Goal: Task Accomplishment & Management: Manage account settings

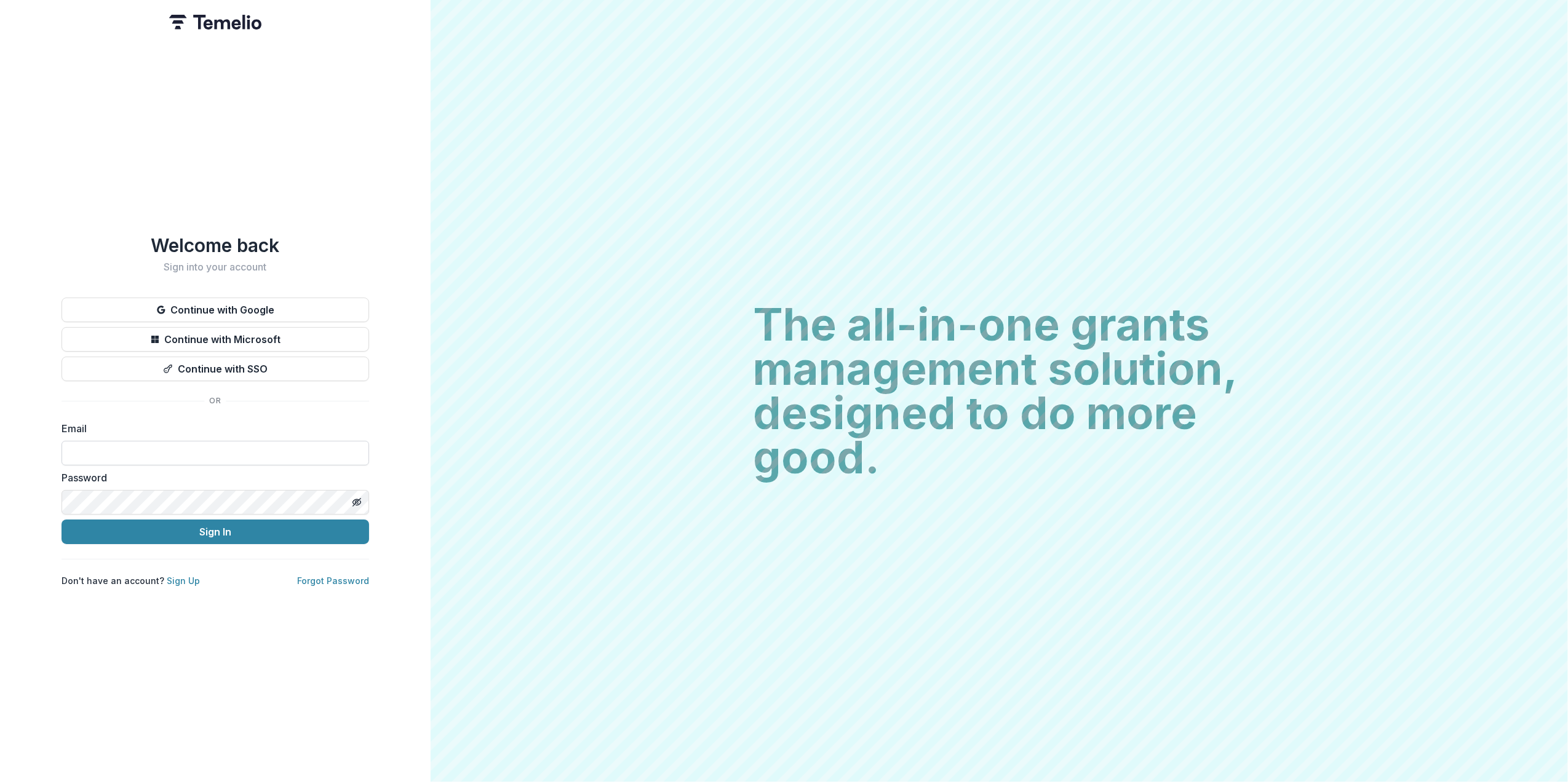
click at [143, 449] on input at bounding box center [215, 453] width 308 height 25
type input "**********"
click at [61, 520] on button "Sign In" at bounding box center [215, 532] width 308 height 25
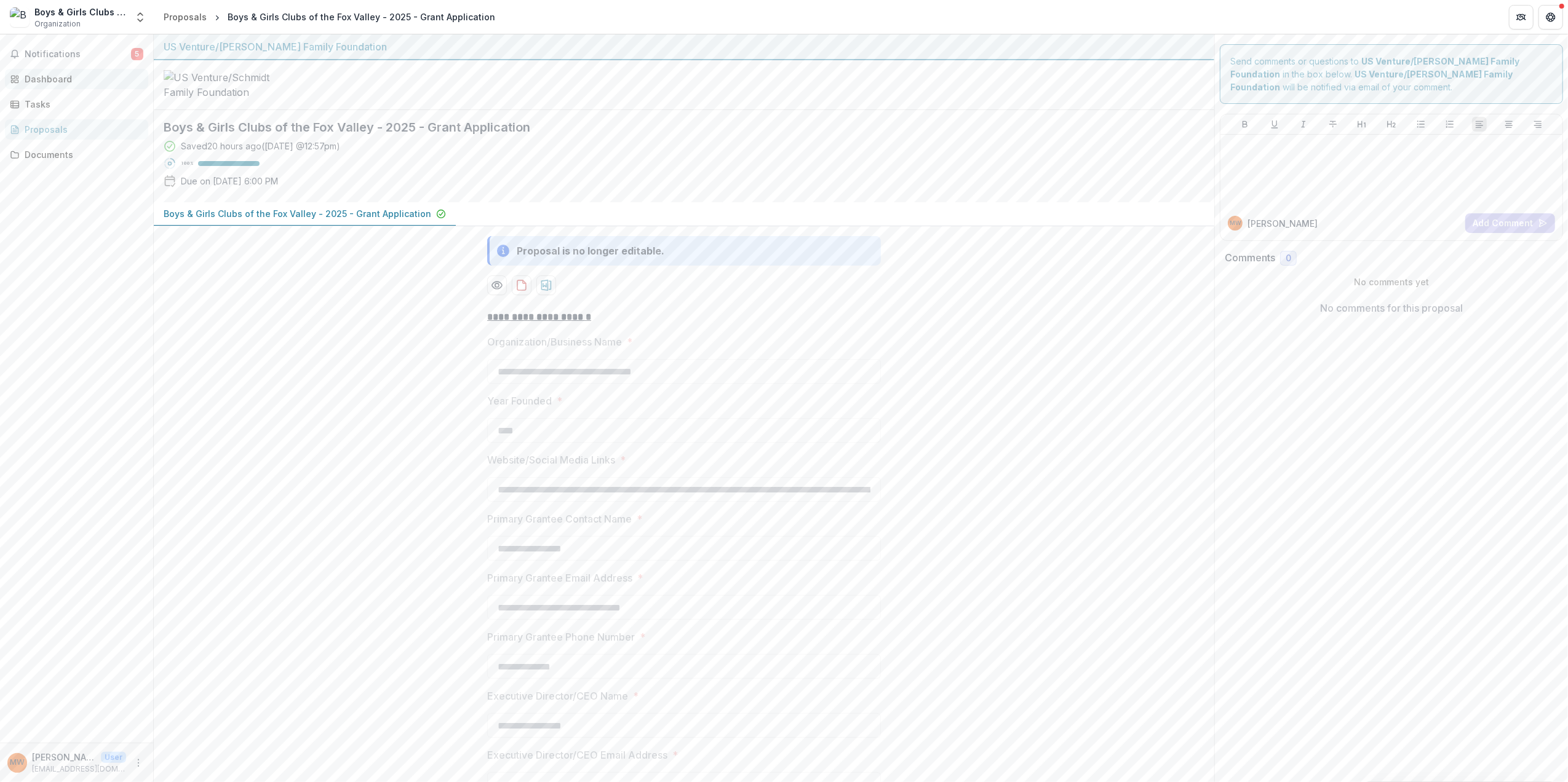
click at [52, 80] on div "Dashboard" at bounding box center [81, 79] width 114 height 13
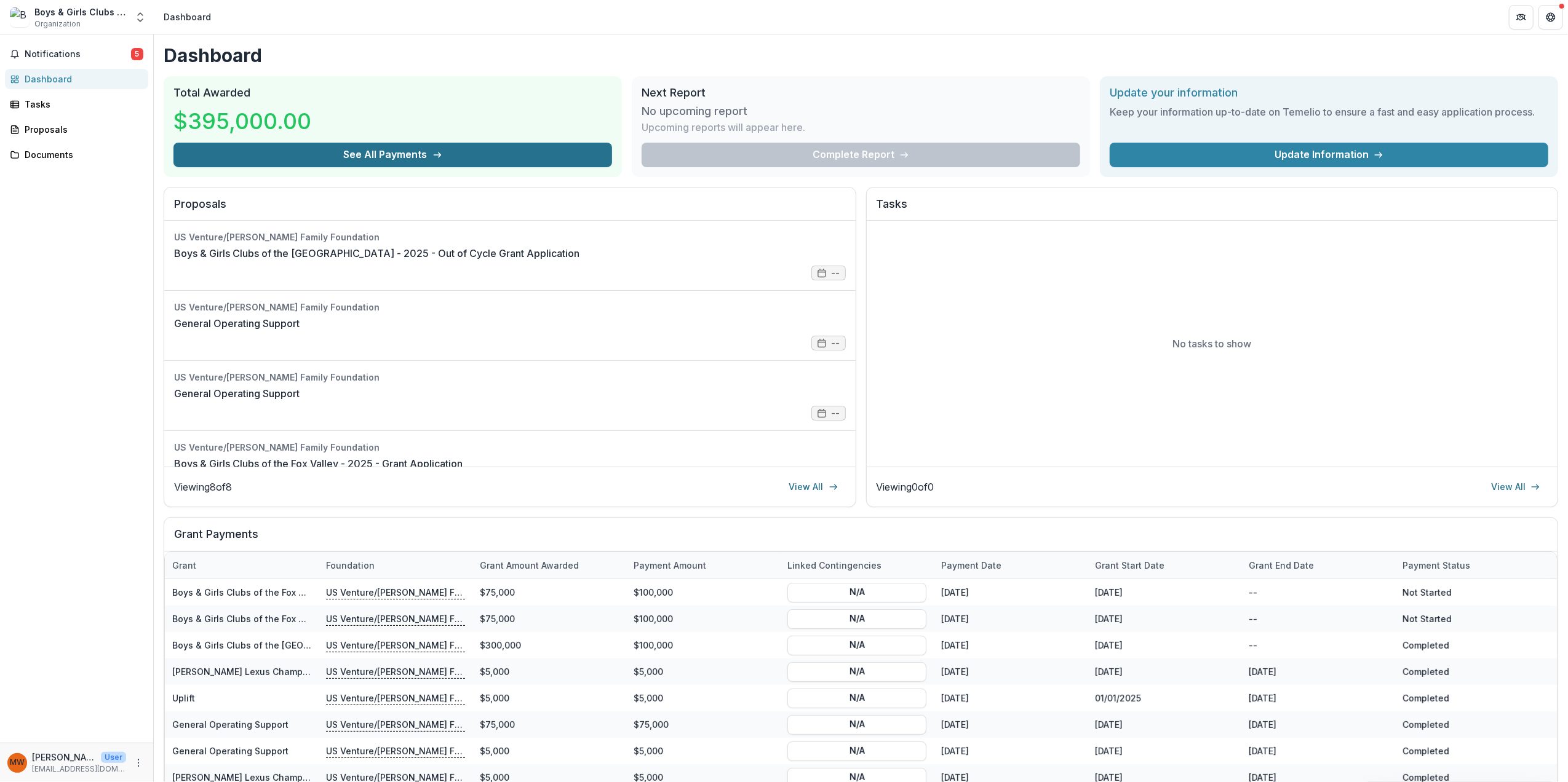
click at [429, 158] on button "See All Payments" at bounding box center [393, 155] width 438 height 25
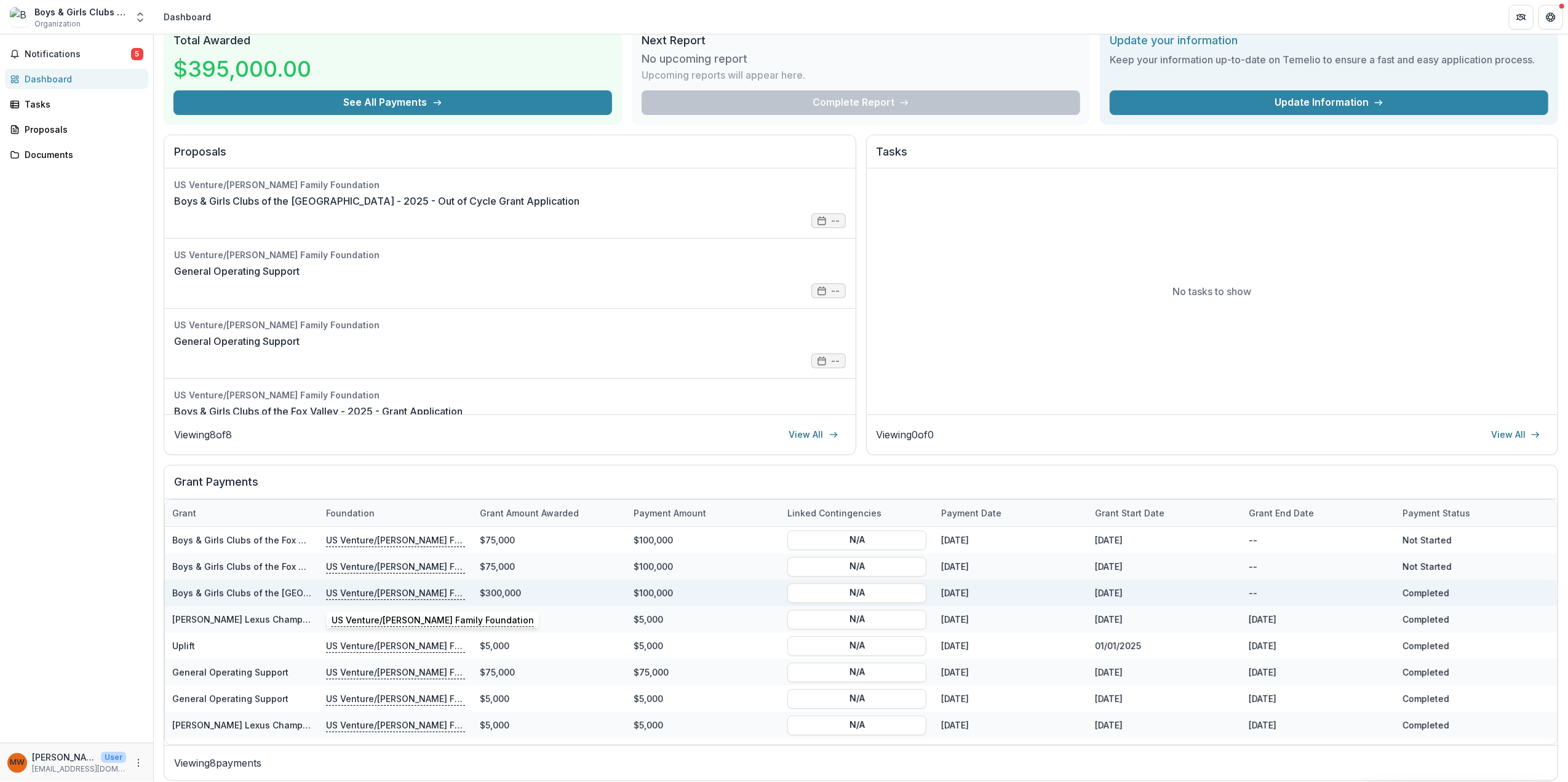
click at [419, 593] on p "US Venture/Schmidt Family Foundation" at bounding box center [396, 593] width 139 height 14
click at [246, 593] on link "Boys & Girls Clubs of the Fox Valley - 2025 - Out of Cycle Grant Application" at bounding box center [356, 593] width 368 height 10
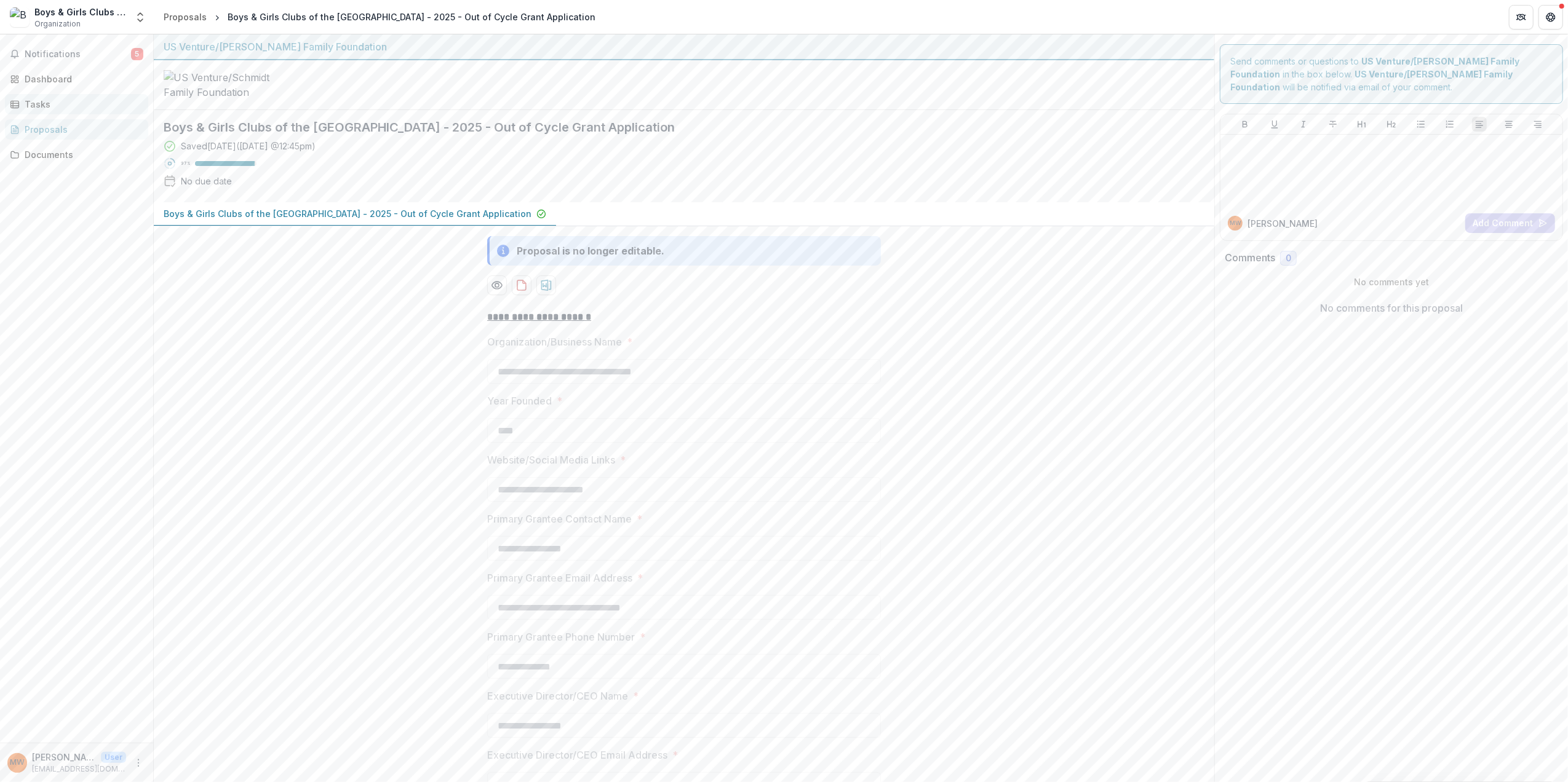
click at [48, 99] on div "Tasks" at bounding box center [81, 104] width 114 height 13
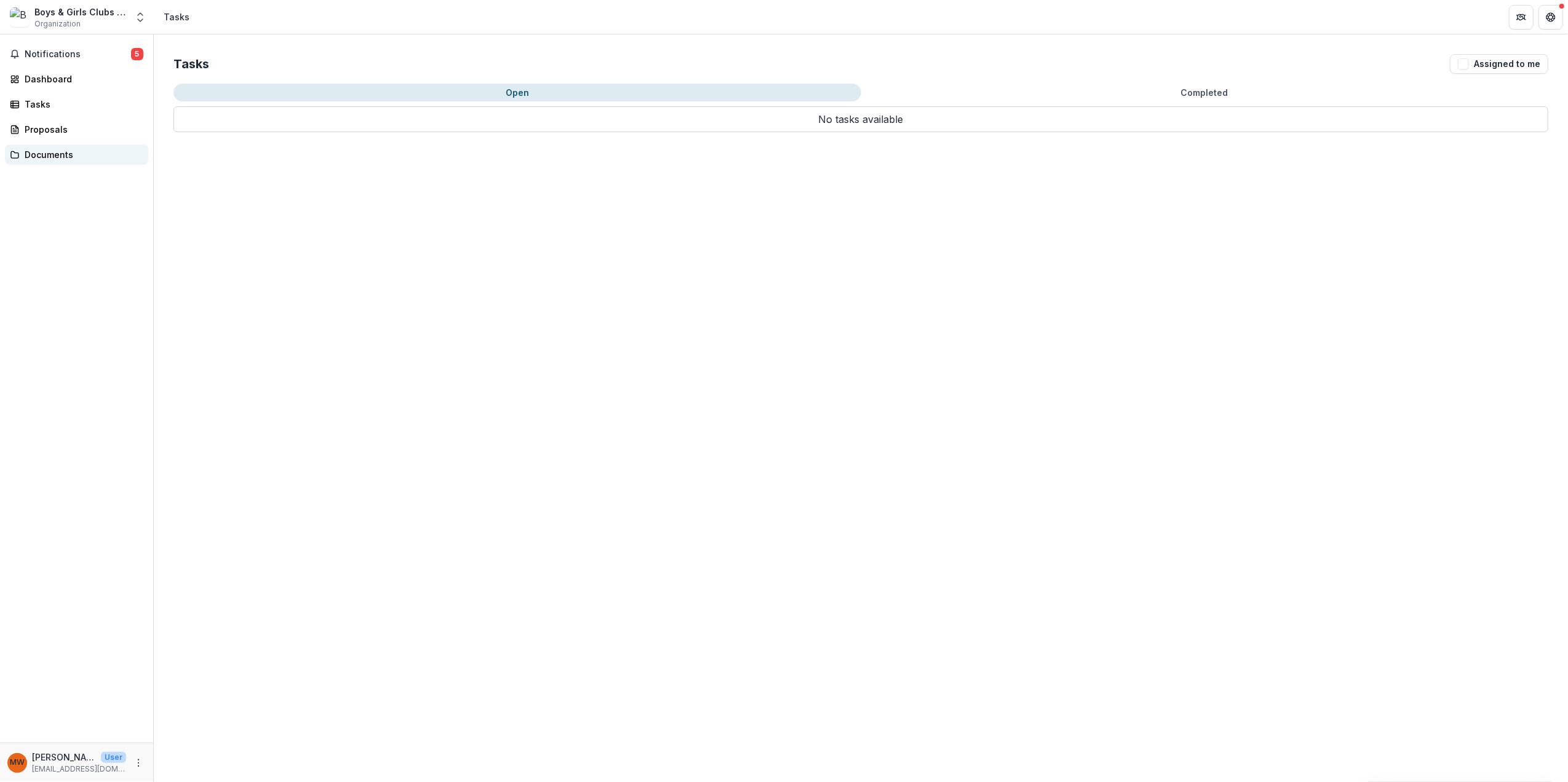
click at [47, 154] on div "Documents" at bounding box center [81, 154] width 114 height 13
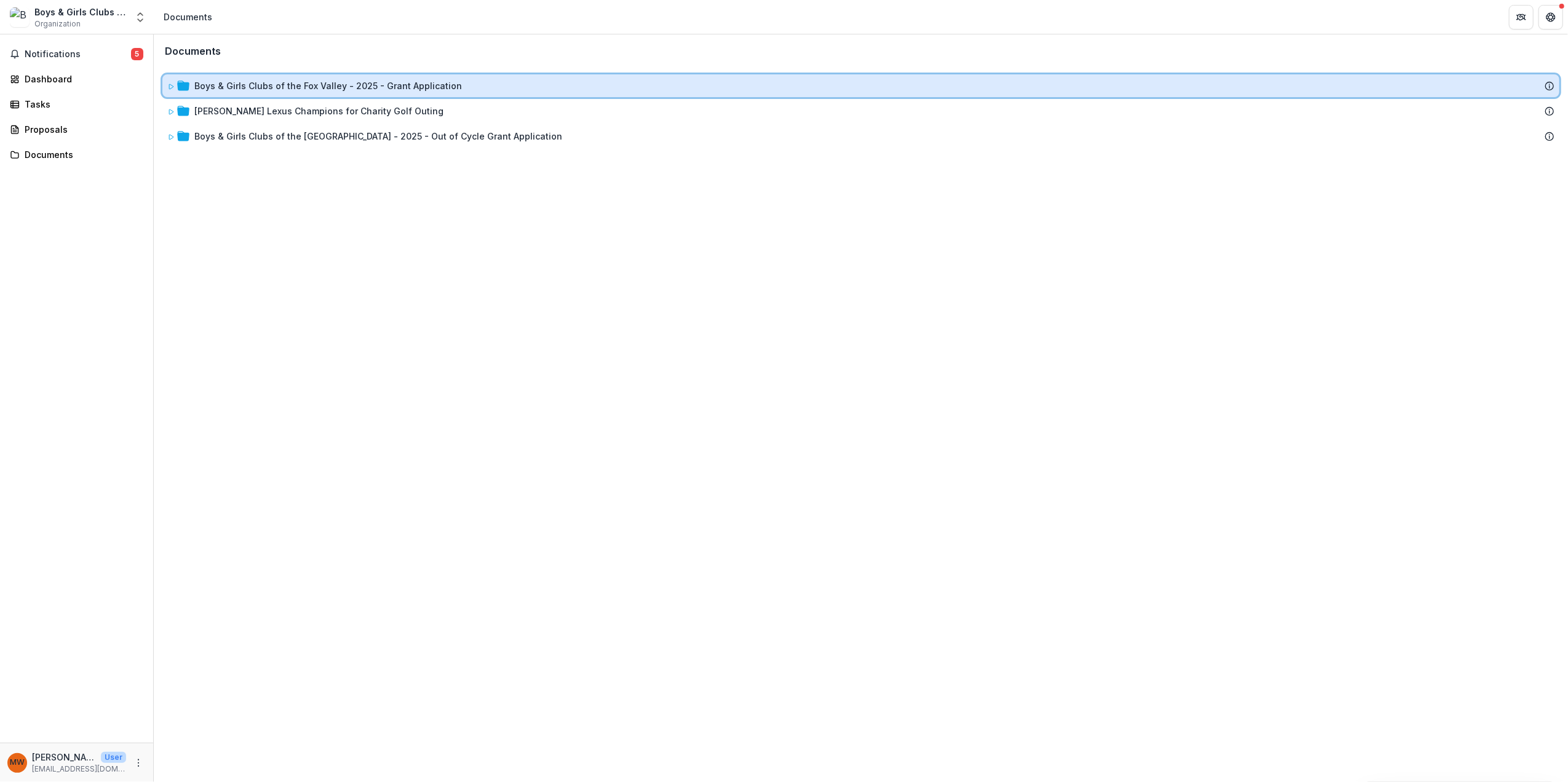
click at [172, 86] on icon at bounding box center [171, 86] width 7 height 7
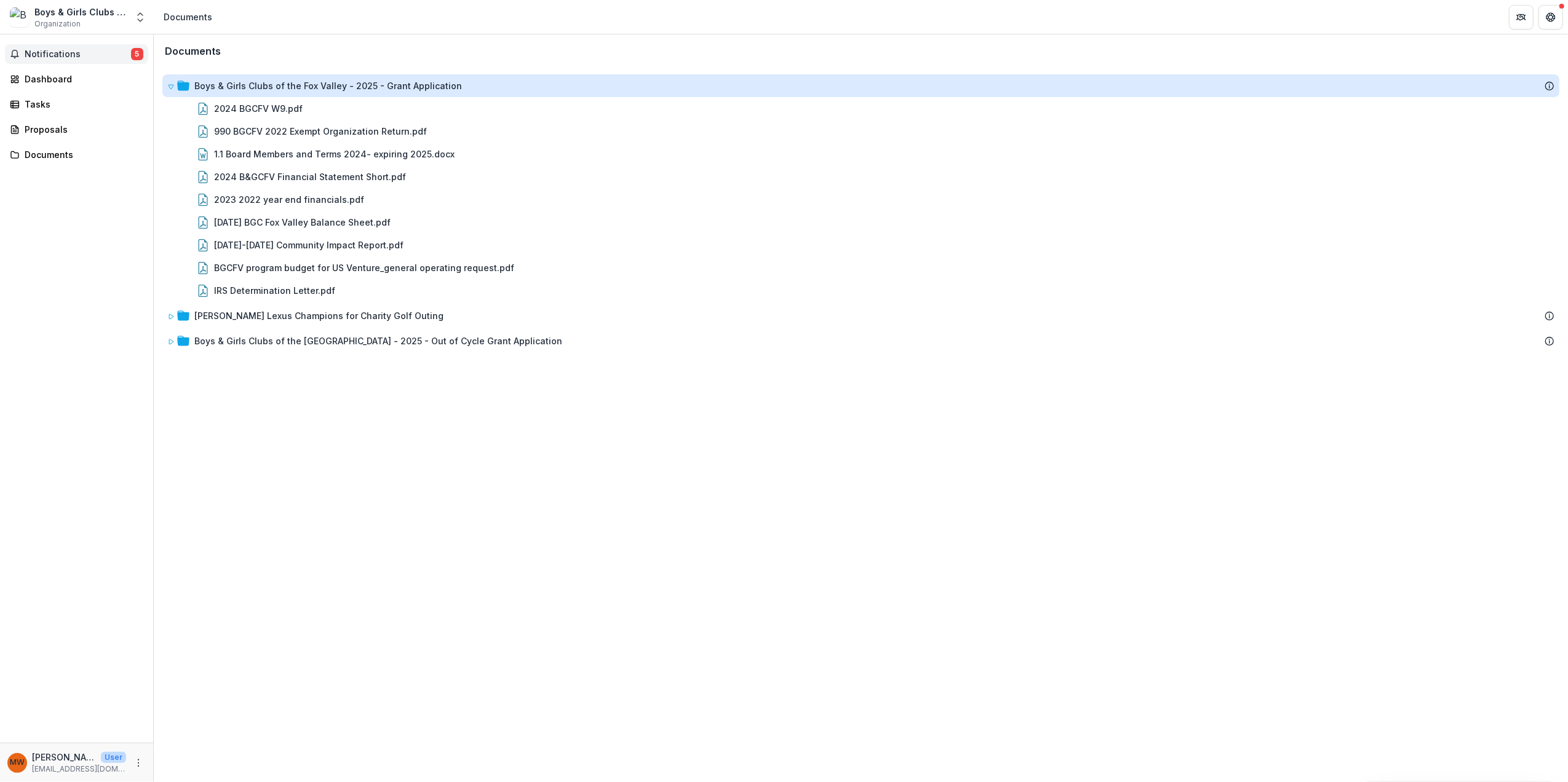
click at [77, 53] on span "Notifications" at bounding box center [78, 54] width 106 height 10
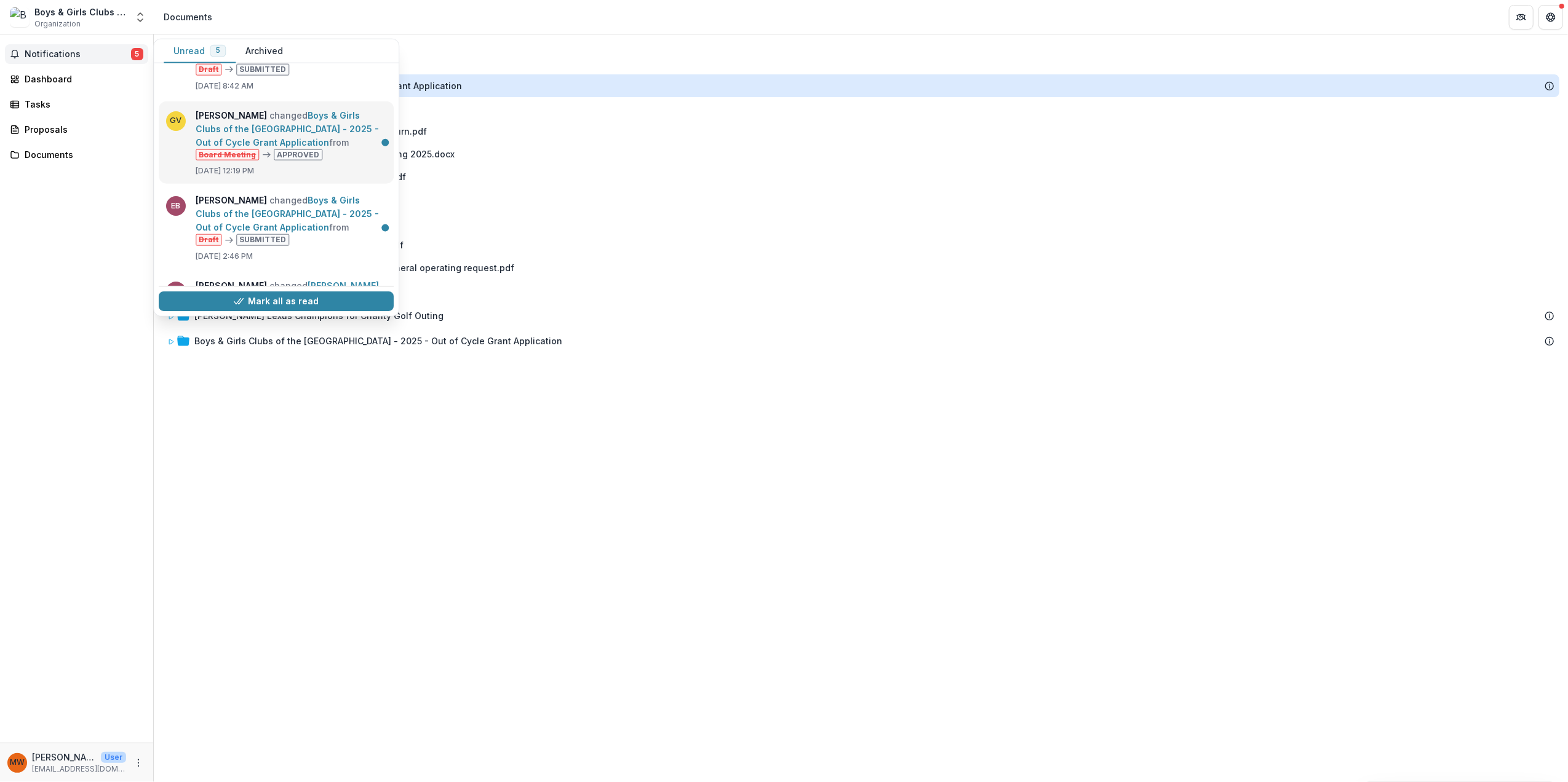
scroll to position [163, 0]
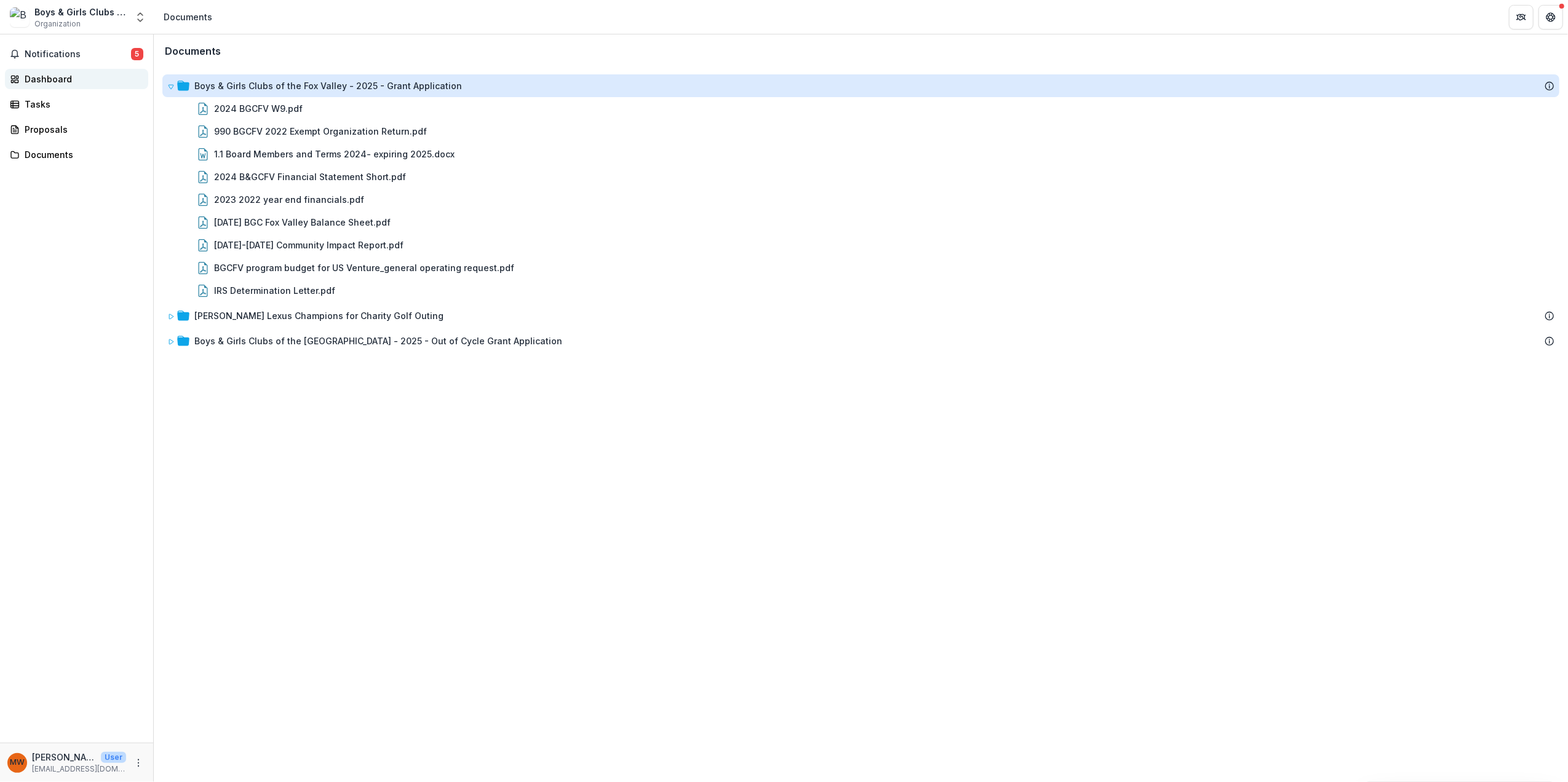
click at [46, 81] on div "Dashboard" at bounding box center [81, 79] width 114 height 13
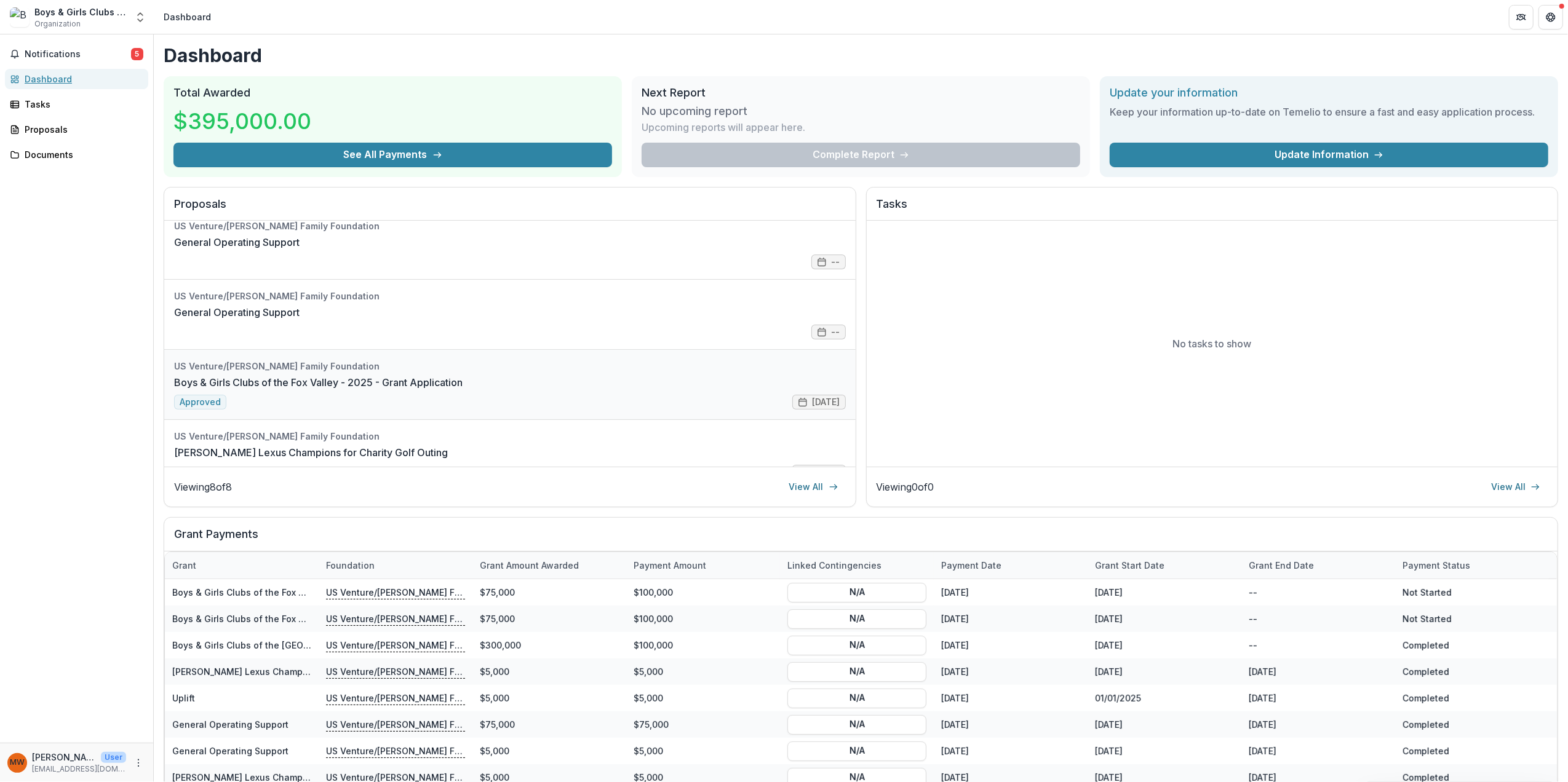
scroll to position [82, 0]
click at [84, 337] on div "Notifications 5 Dashboard Tasks Proposals Documents" at bounding box center [76, 389] width 153 height 708
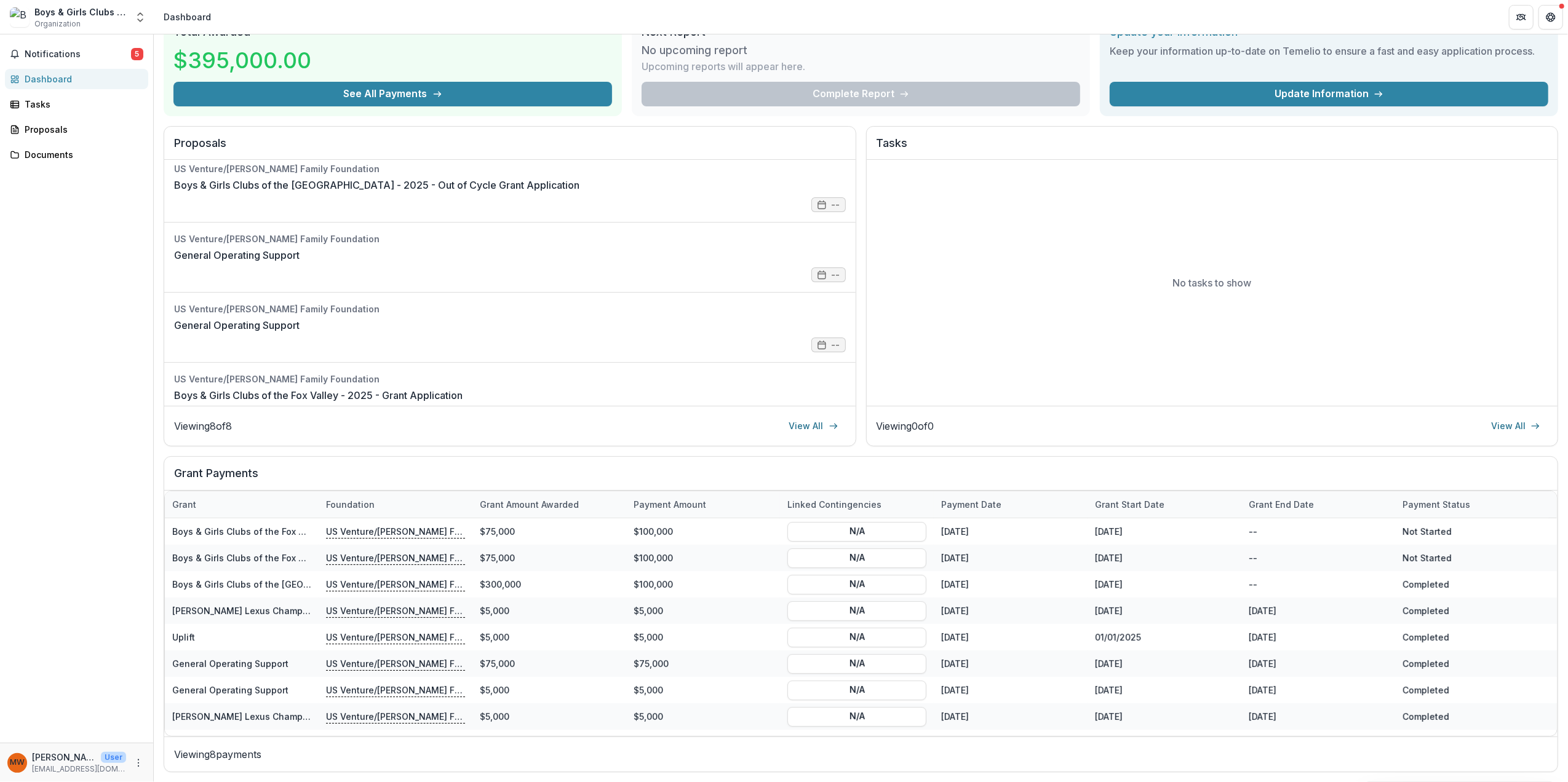
scroll to position [0, 0]
click at [500, 200] on link "Boys & Girls Clubs of the Fox Valley - 2025 - Out of Cycle Grant Application" at bounding box center [377, 193] width 405 height 15
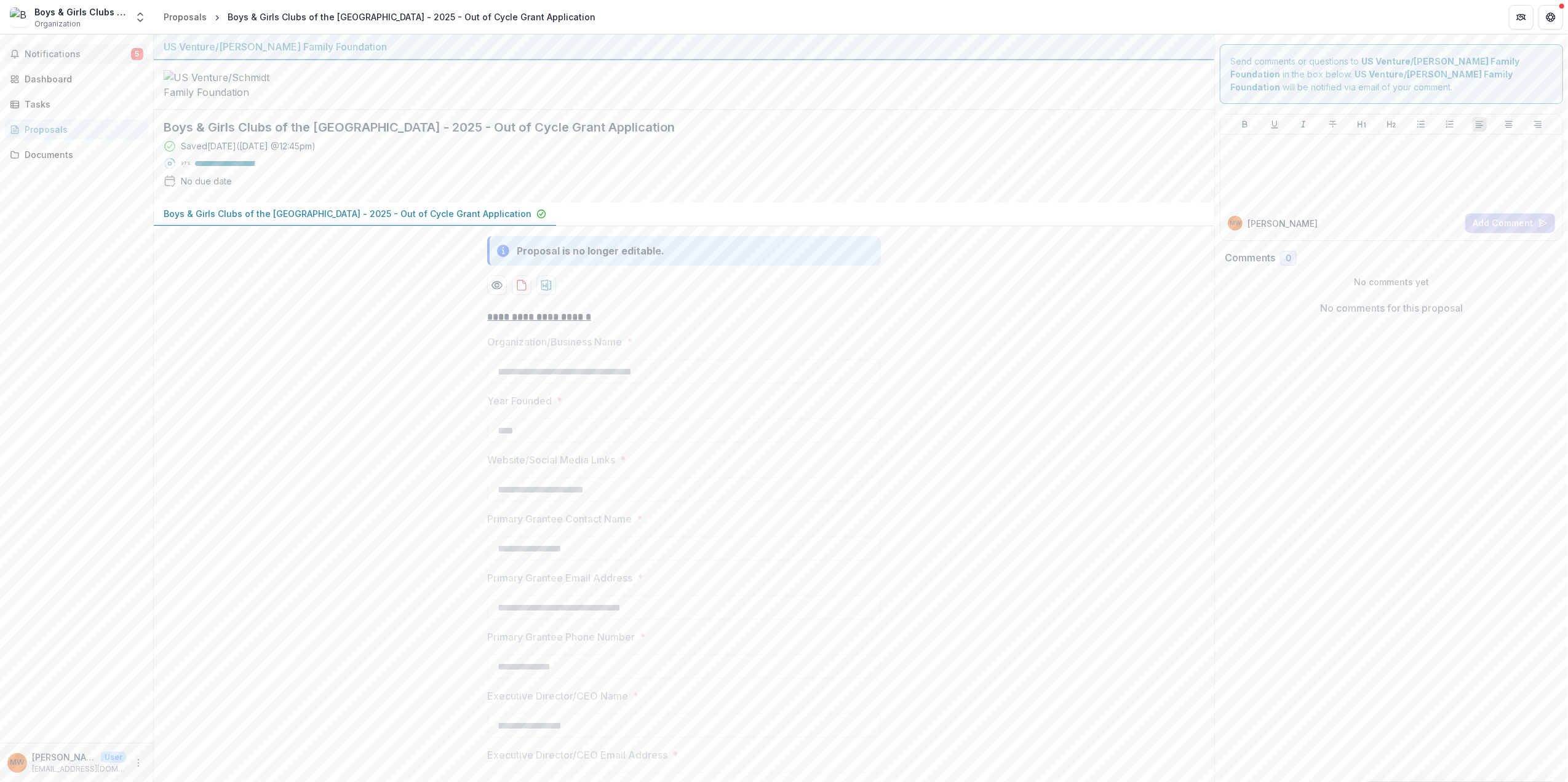
click at [63, 58] on span "Notifications" at bounding box center [78, 54] width 106 height 10
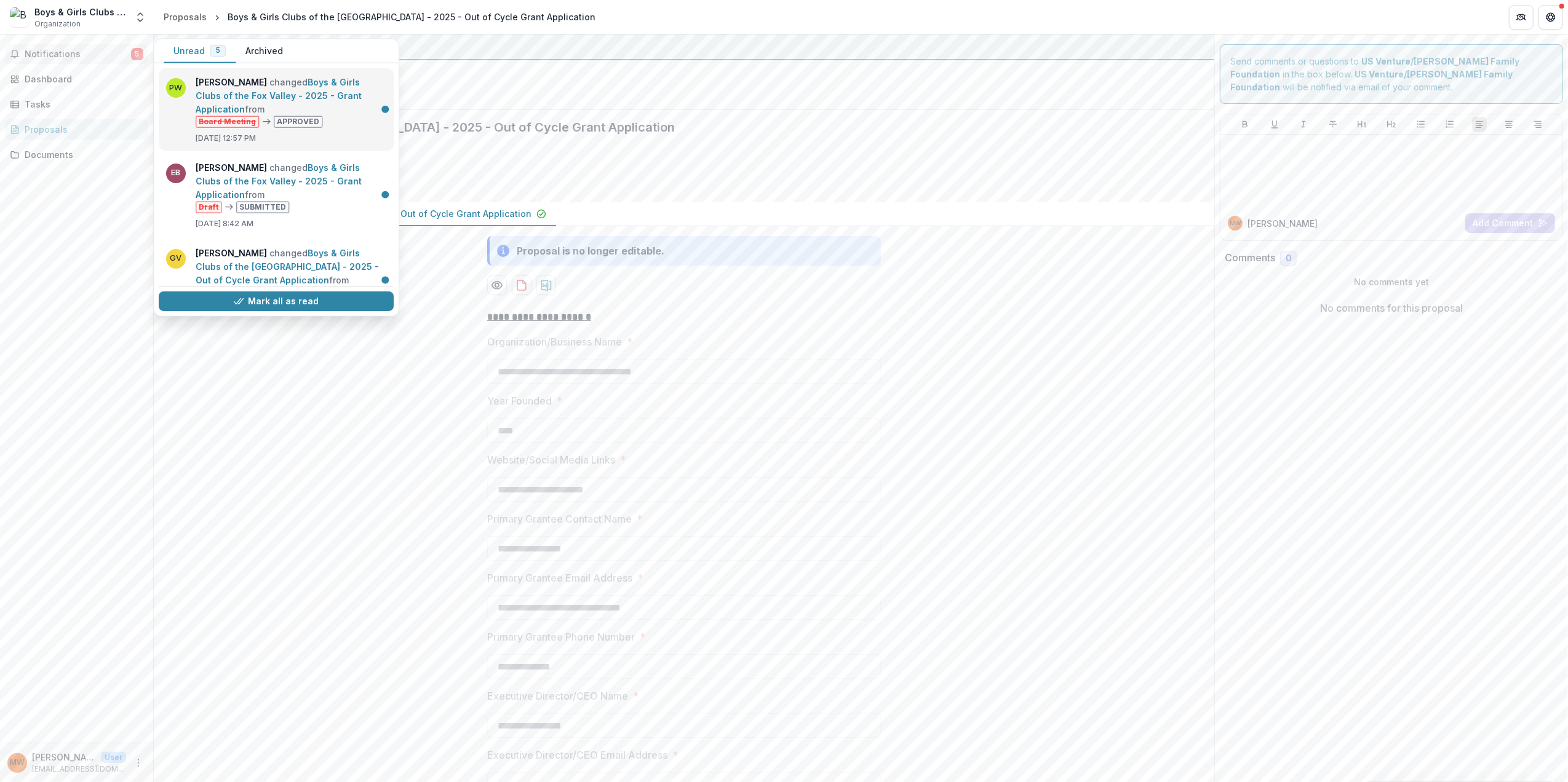
click at [329, 96] on link "Boys & Girls Clubs of the Fox Valley - 2025 - Grant Application" at bounding box center [278, 95] width 166 height 37
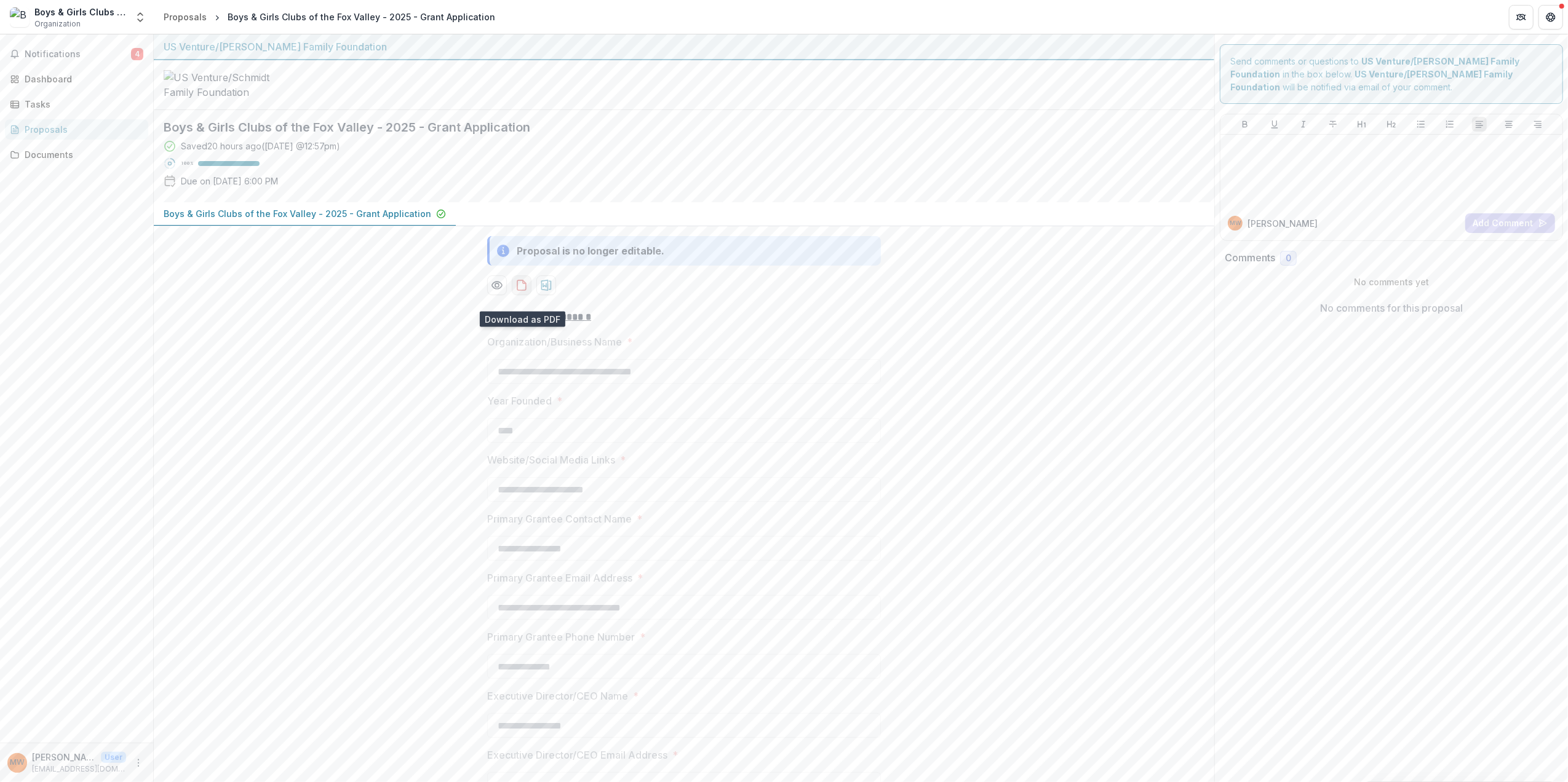
click at [526, 291] on icon "download-proposal" at bounding box center [522, 285] width 12 height 12
click at [331, 220] on p "Boys & Girls Clubs of the Fox Valley - 2025 - Grant Application" at bounding box center [297, 214] width 268 height 13
click at [136, 18] on icon "Open entity switcher" at bounding box center [140, 17] width 12 height 12
click at [72, 91] on link "Team Settings" at bounding box center [89, 94] width 172 height 20
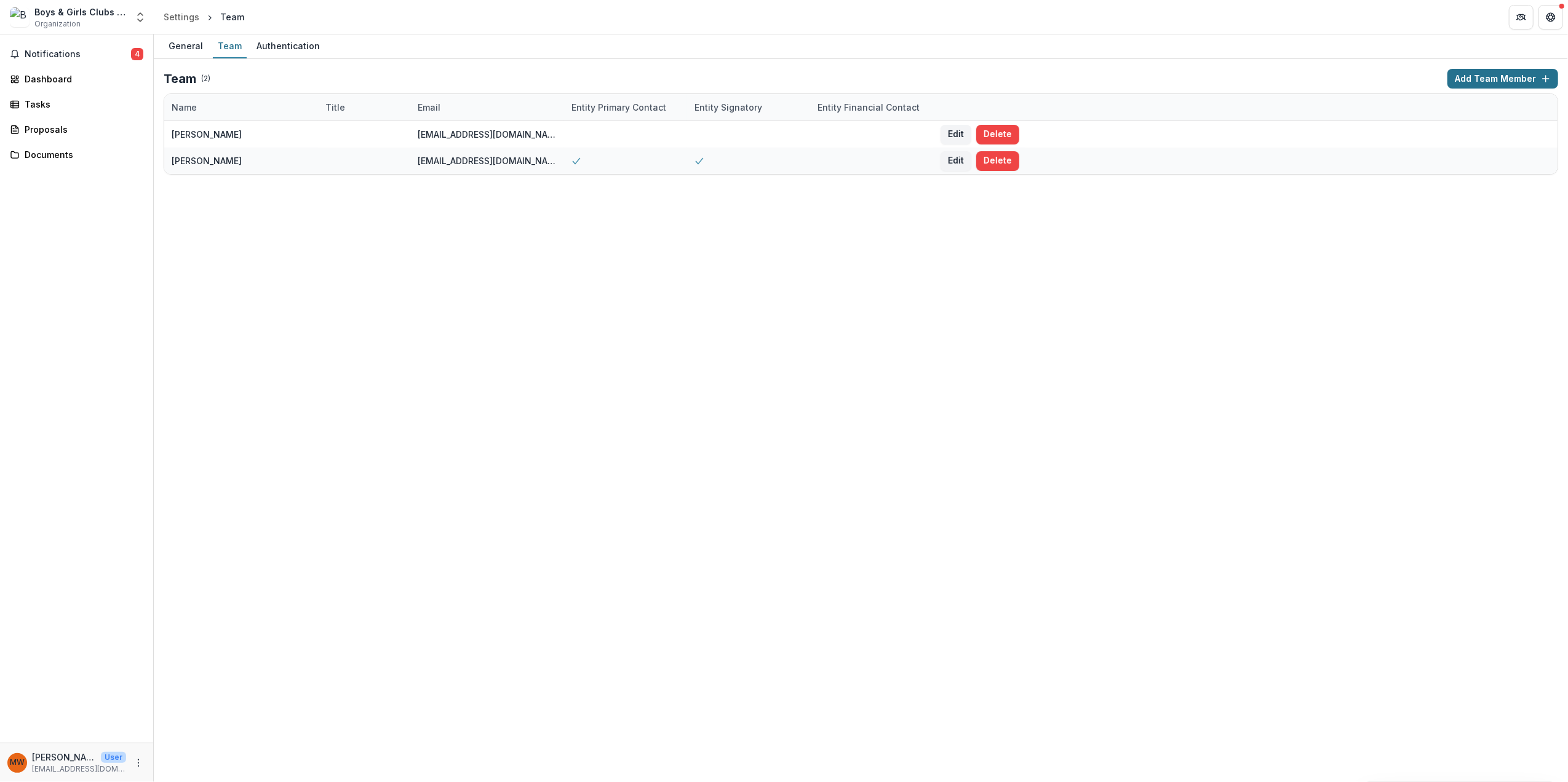
click at [1469, 78] on button "Add Team Member" at bounding box center [1503, 78] width 111 height 20
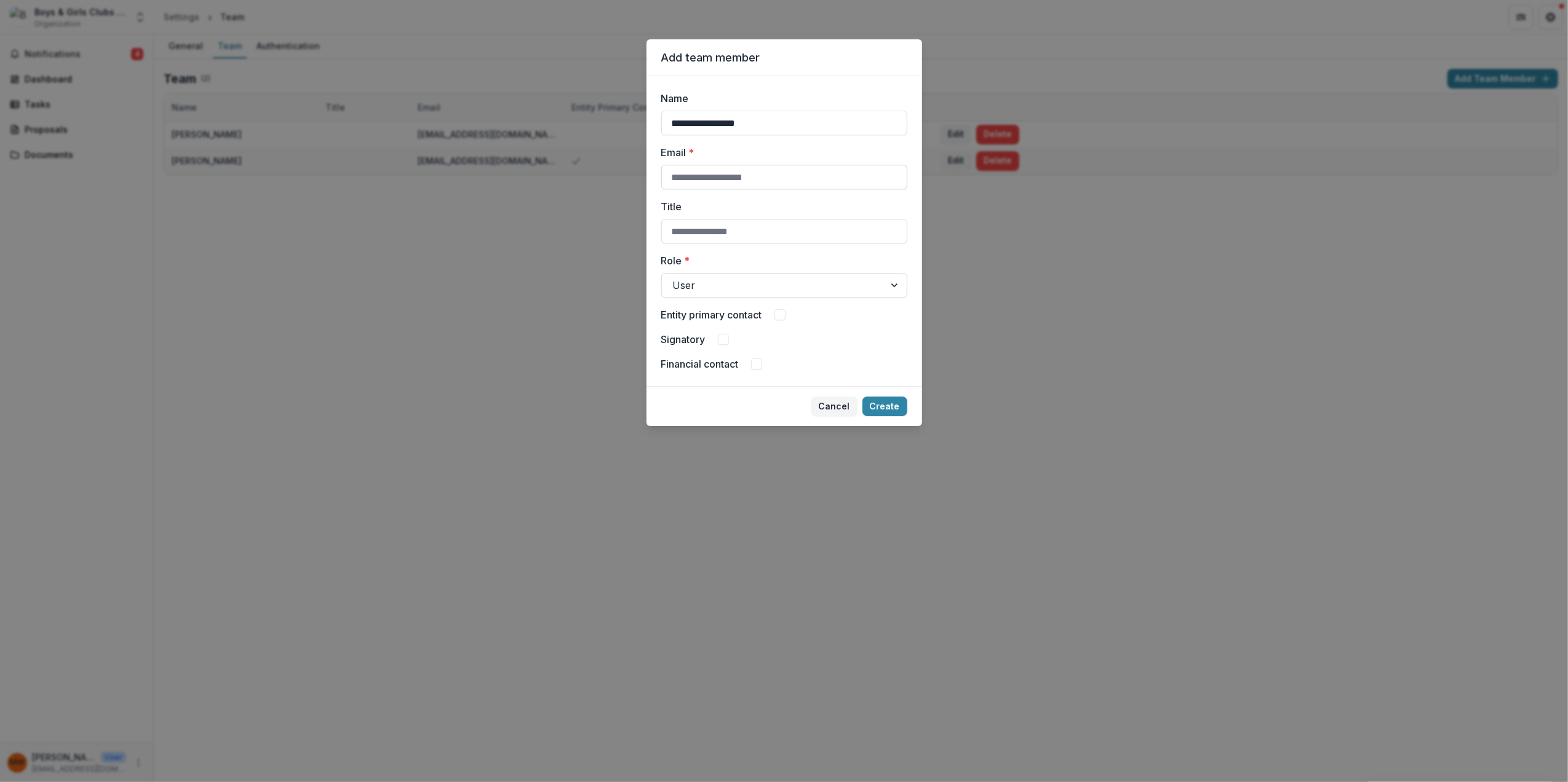
type input "**********"
click at [739, 177] on input "Email *" at bounding box center [784, 177] width 246 height 25
type input "**********"
click at [733, 237] on input "Title" at bounding box center [784, 231] width 246 height 25
type input "***"
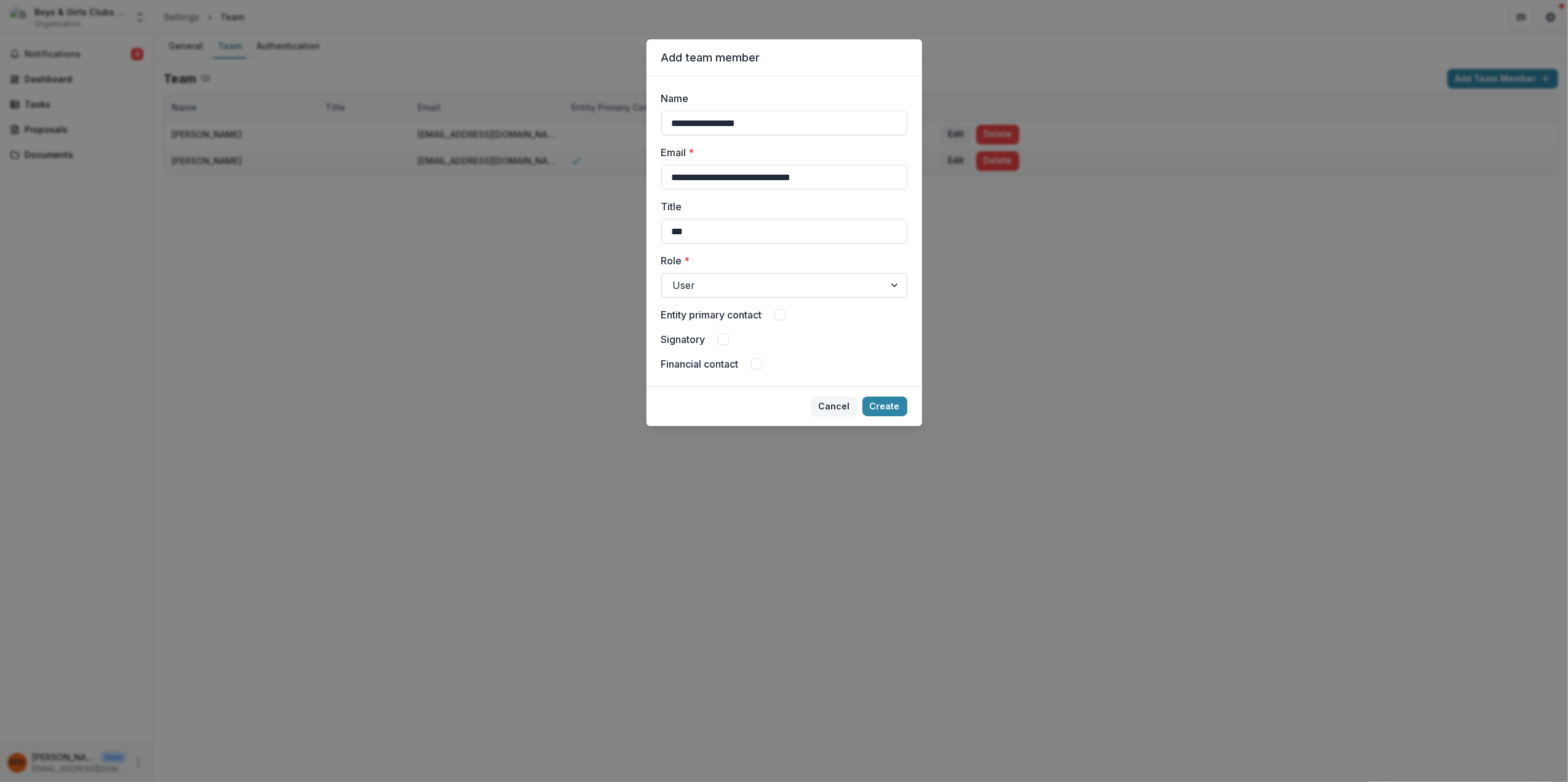
click at [731, 289] on div at bounding box center [773, 285] width 201 height 17
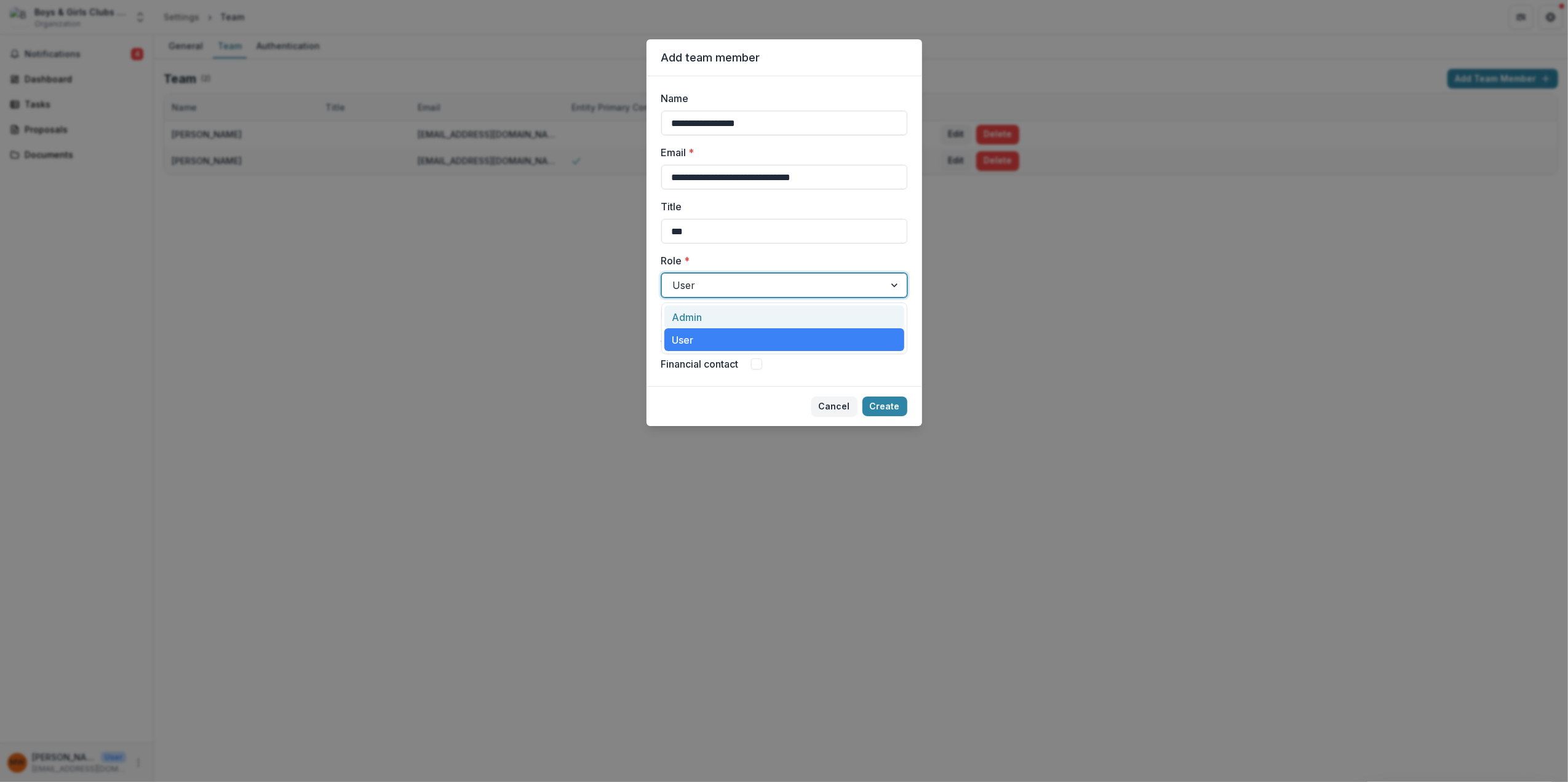
click at [729, 318] on div "Admin" at bounding box center [784, 316] width 240 height 22
click at [724, 340] on span at bounding box center [723, 340] width 11 height 11
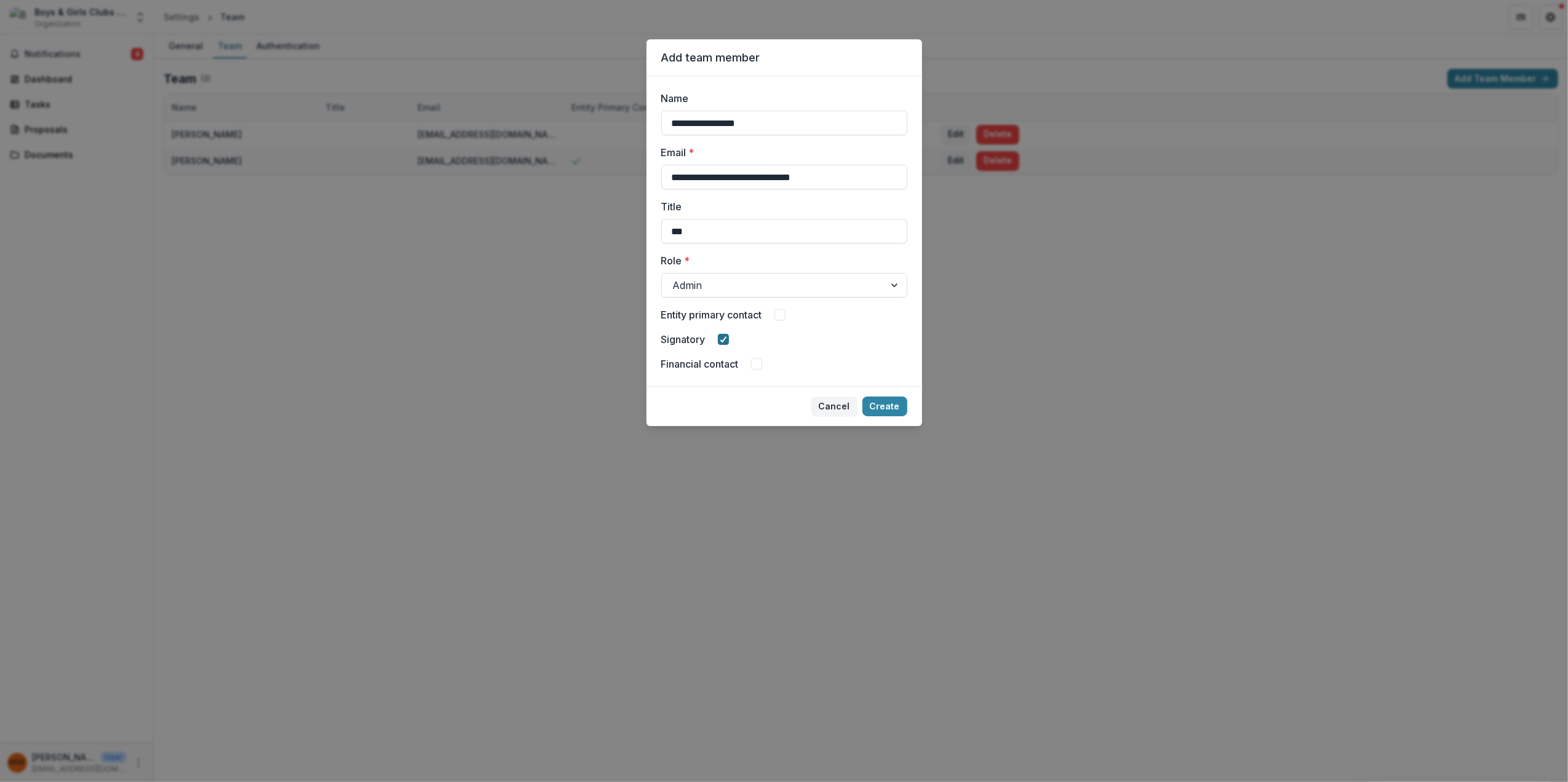
click at [726, 338] on polyline at bounding box center [723, 339] width 5 height 5
click at [782, 312] on span at bounding box center [780, 315] width 11 height 11
click at [1054, 329] on div "**********" at bounding box center [784, 391] width 1568 height 782
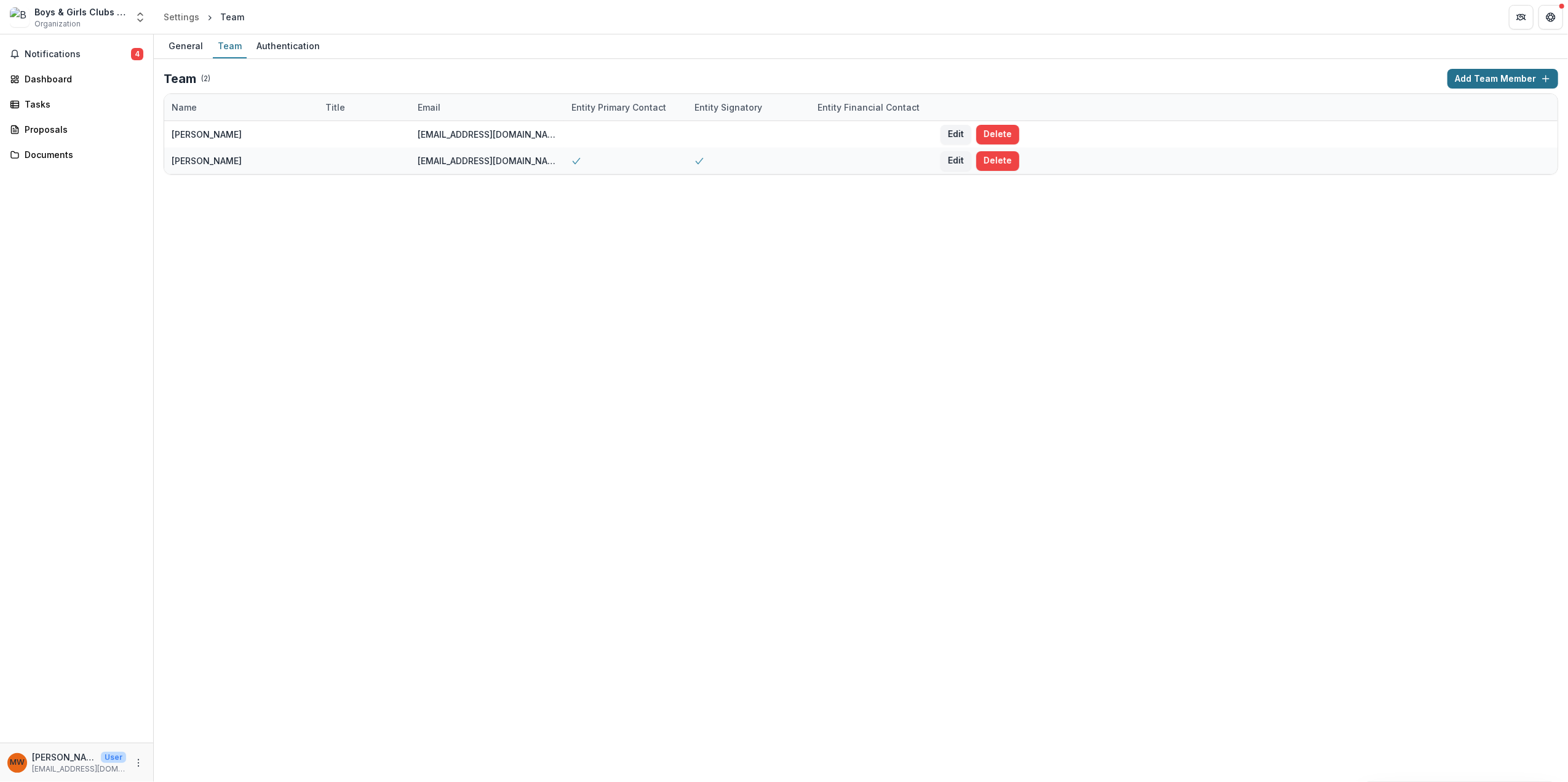
click at [1506, 80] on button "Add Team Member" at bounding box center [1503, 78] width 111 height 20
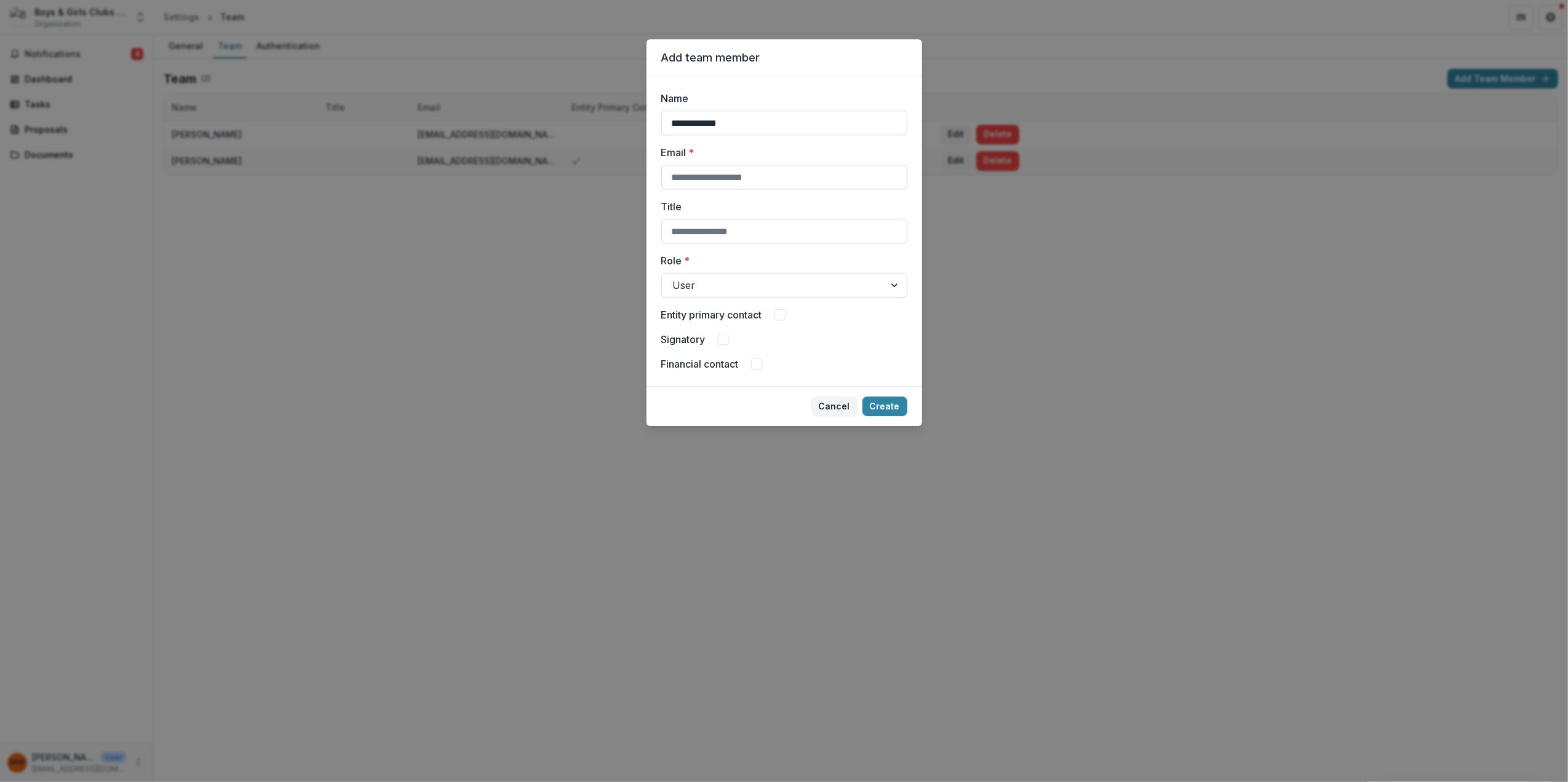
type input "**********"
click at [782, 183] on input "Email *" at bounding box center [784, 177] width 246 height 25
type input "**********"
click at [714, 233] on input "Title" at bounding box center [784, 231] width 246 height 25
type input "**********"
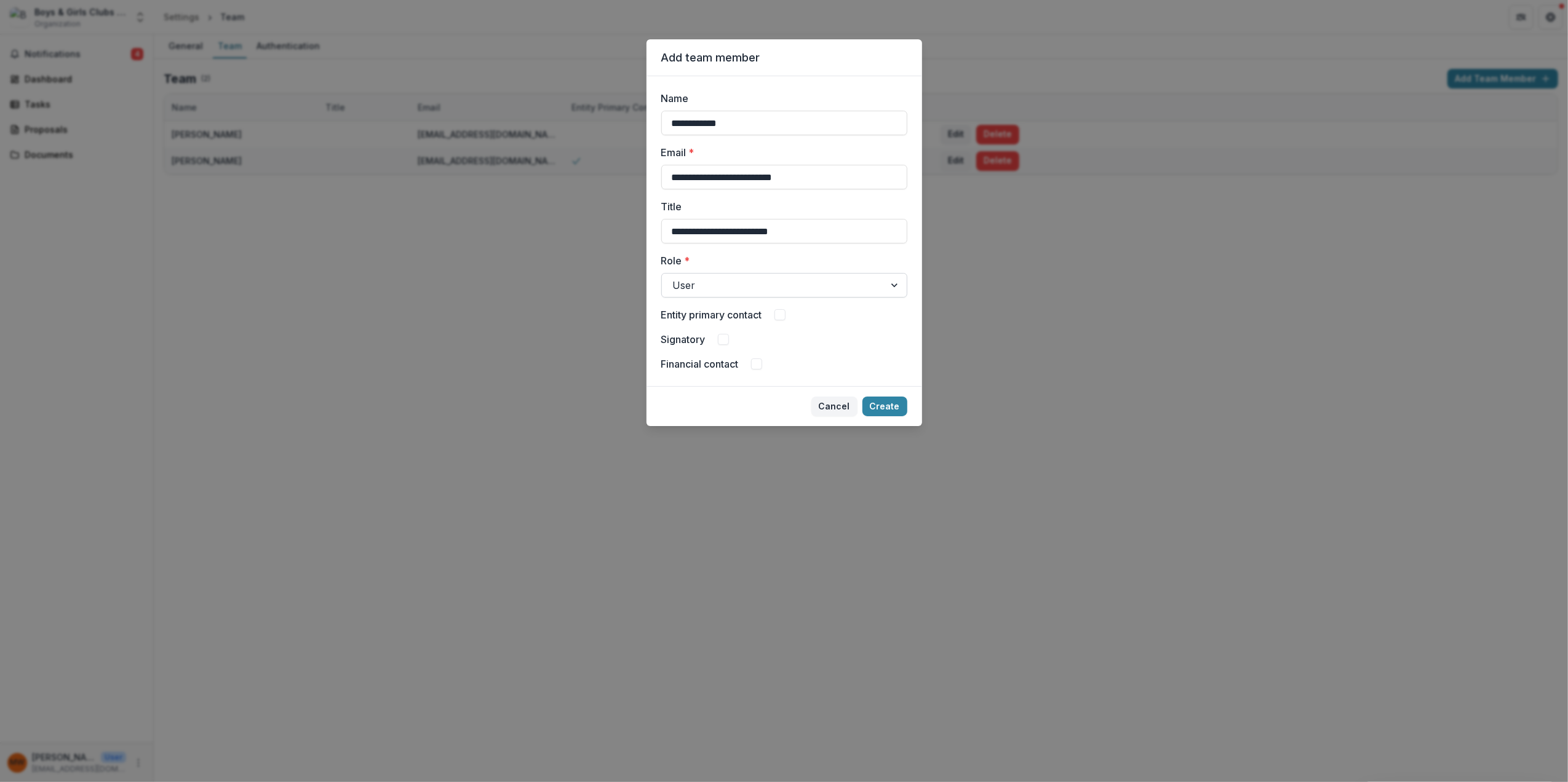
click at [710, 283] on div at bounding box center [773, 285] width 201 height 17
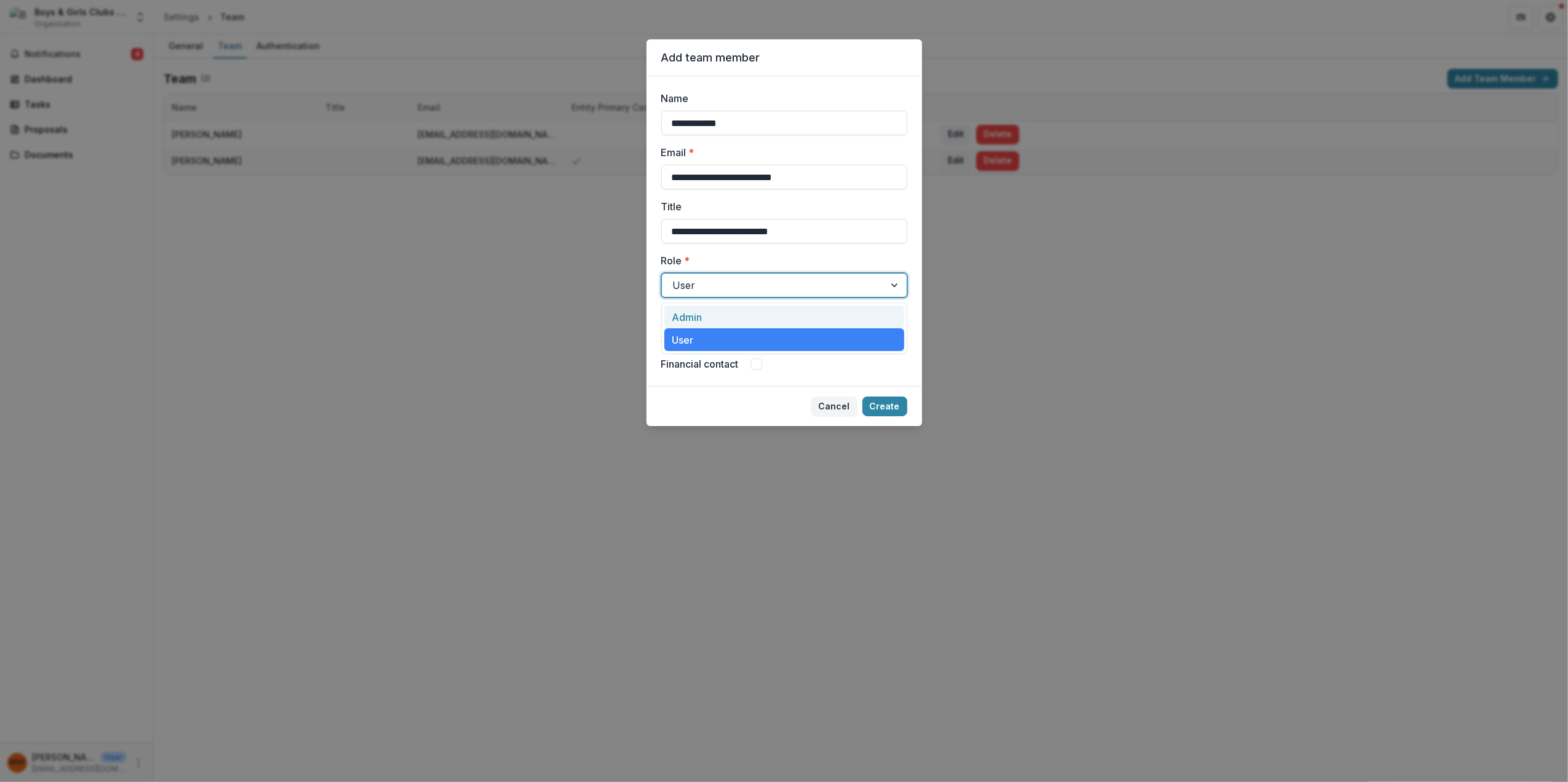
click at [706, 325] on div "Admin" at bounding box center [784, 316] width 240 height 22
click at [782, 316] on span at bounding box center [780, 315] width 11 height 11
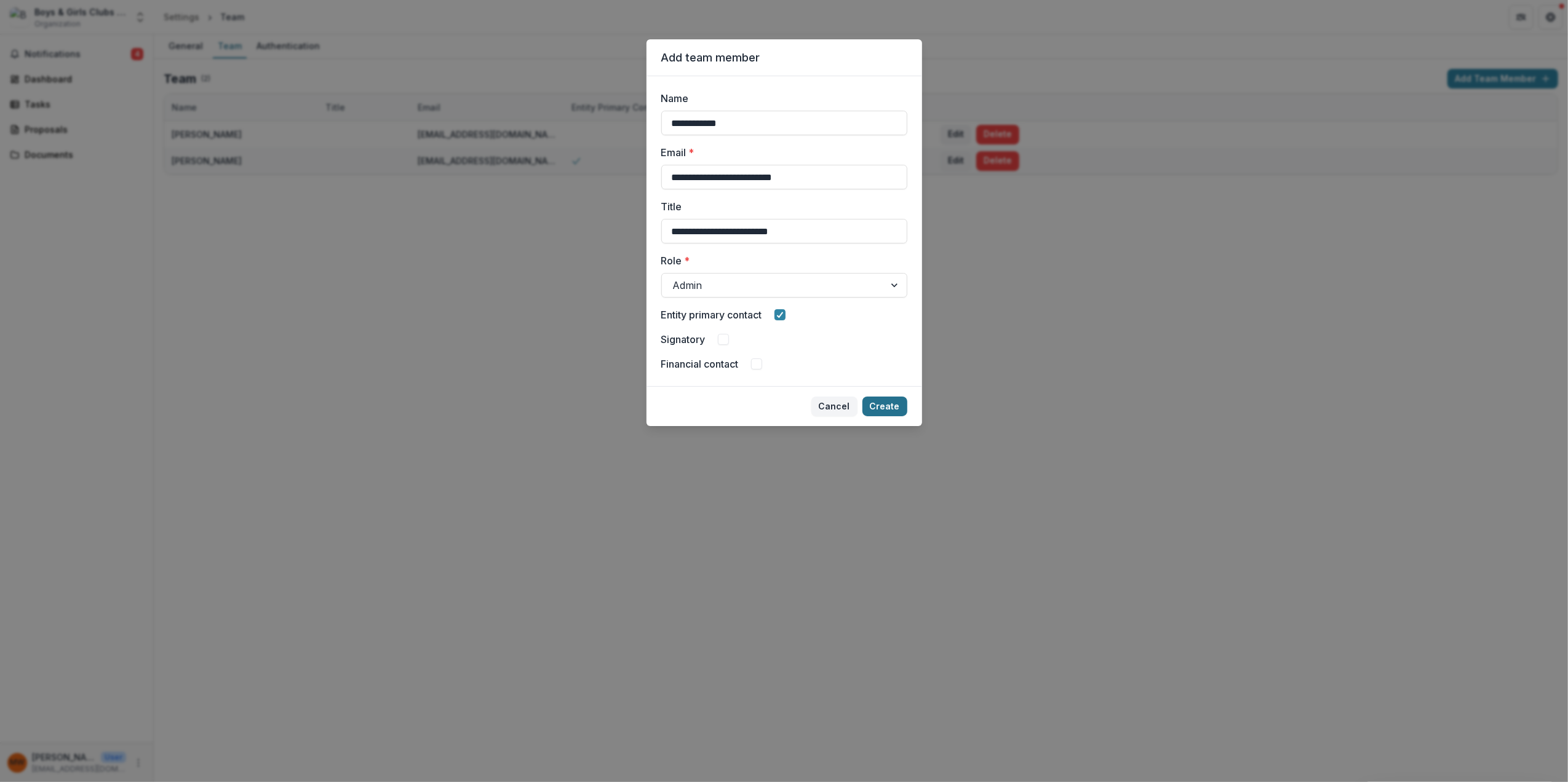
click at [882, 402] on button "Create" at bounding box center [885, 406] width 45 height 20
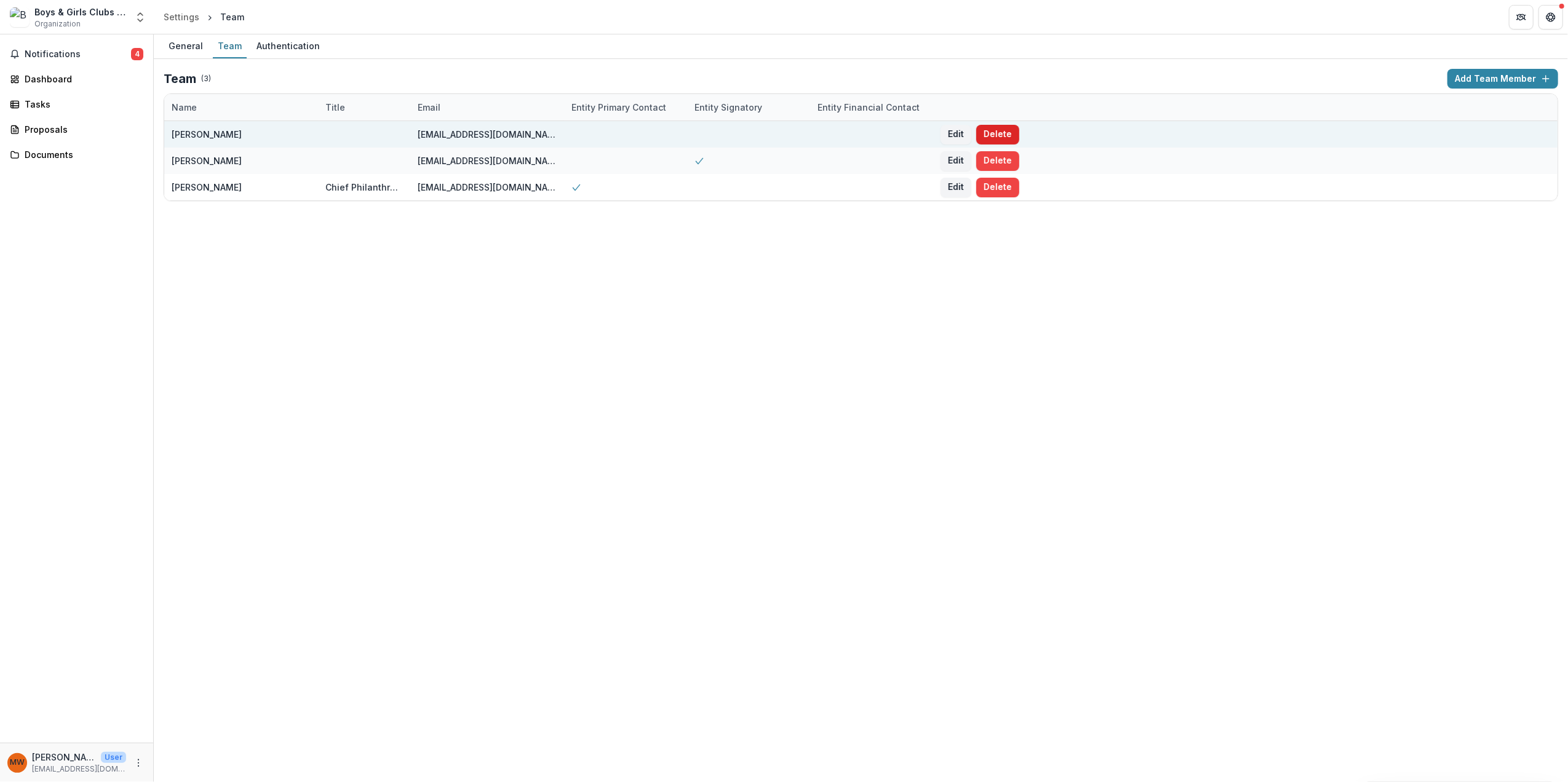
click at [1002, 131] on button "Delete" at bounding box center [997, 134] width 43 height 20
click at [960, 129] on button "Edit" at bounding box center [956, 134] width 31 height 20
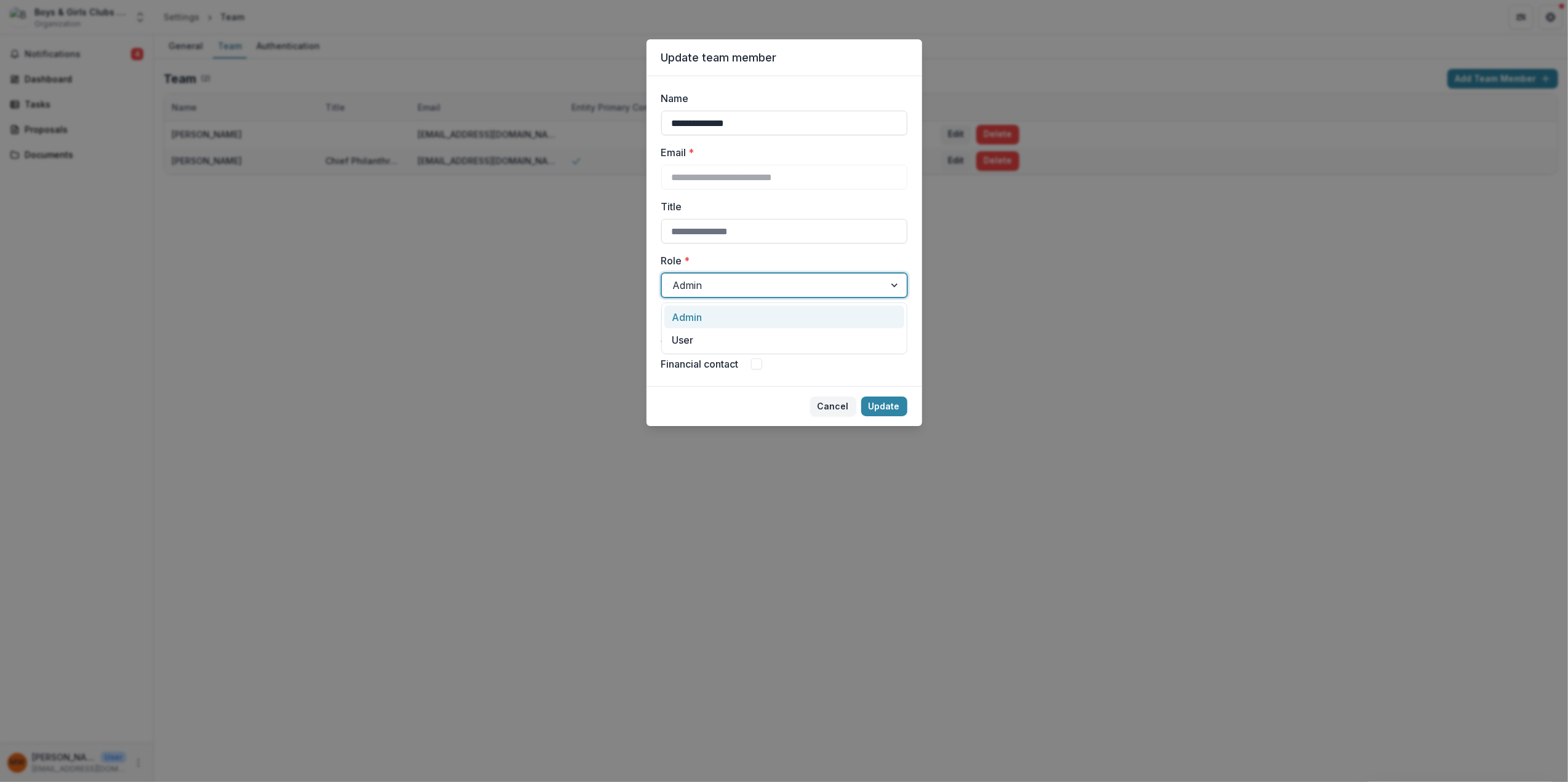
click at [875, 288] on div "Admin" at bounding box center [773, 285] width 223 height 20
click at [764, 338] on div "User" at bounding box center [784, 340] width 240 height 22
click at [724, 338] on icon at bounding box center [723, 339] width 7 height 6
click at [893, 405] on button "Update" at bounding box center [884, 406] width 46 height 20
